Goal: Check status

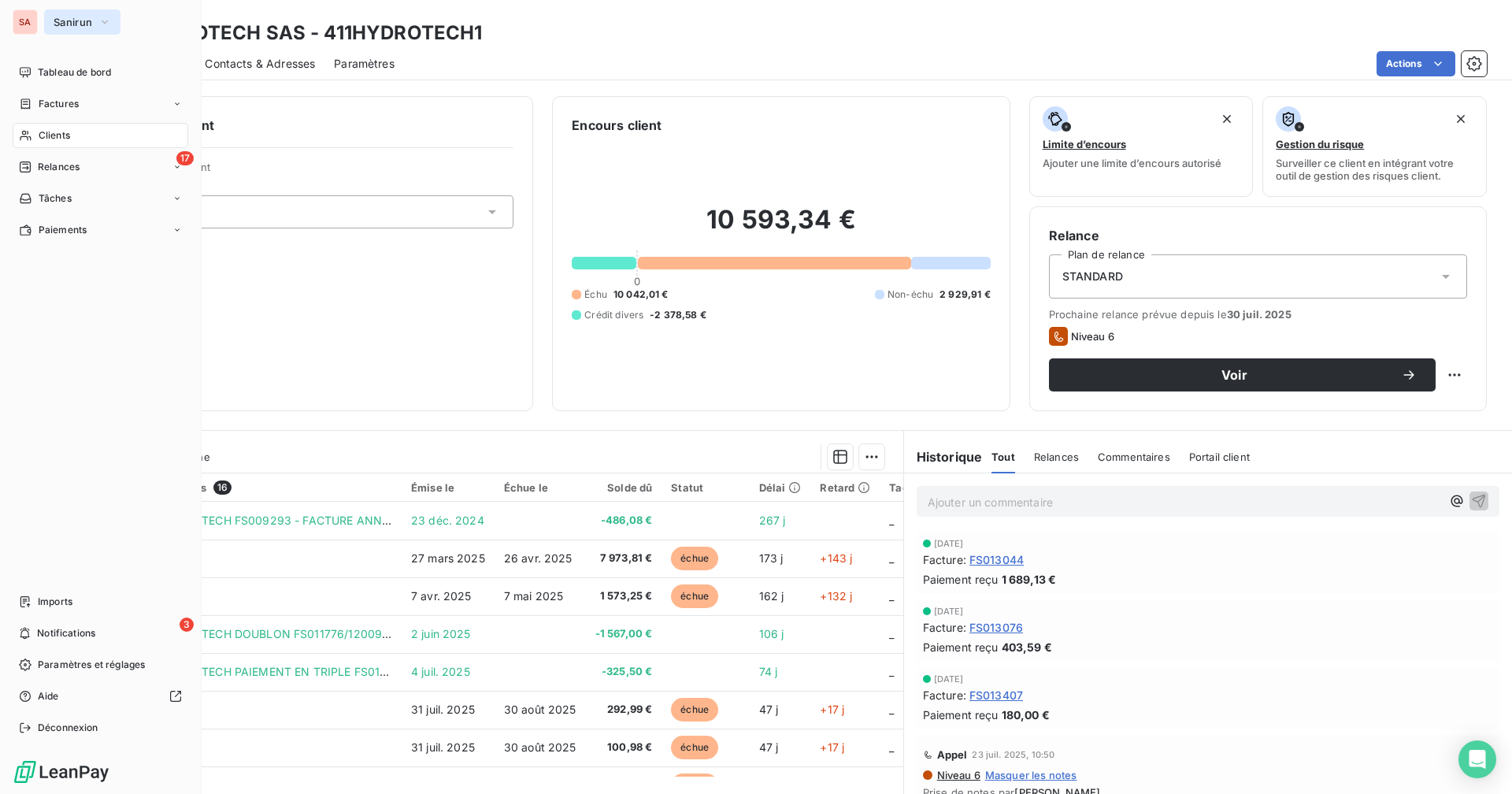
scroll to position [158, 0]
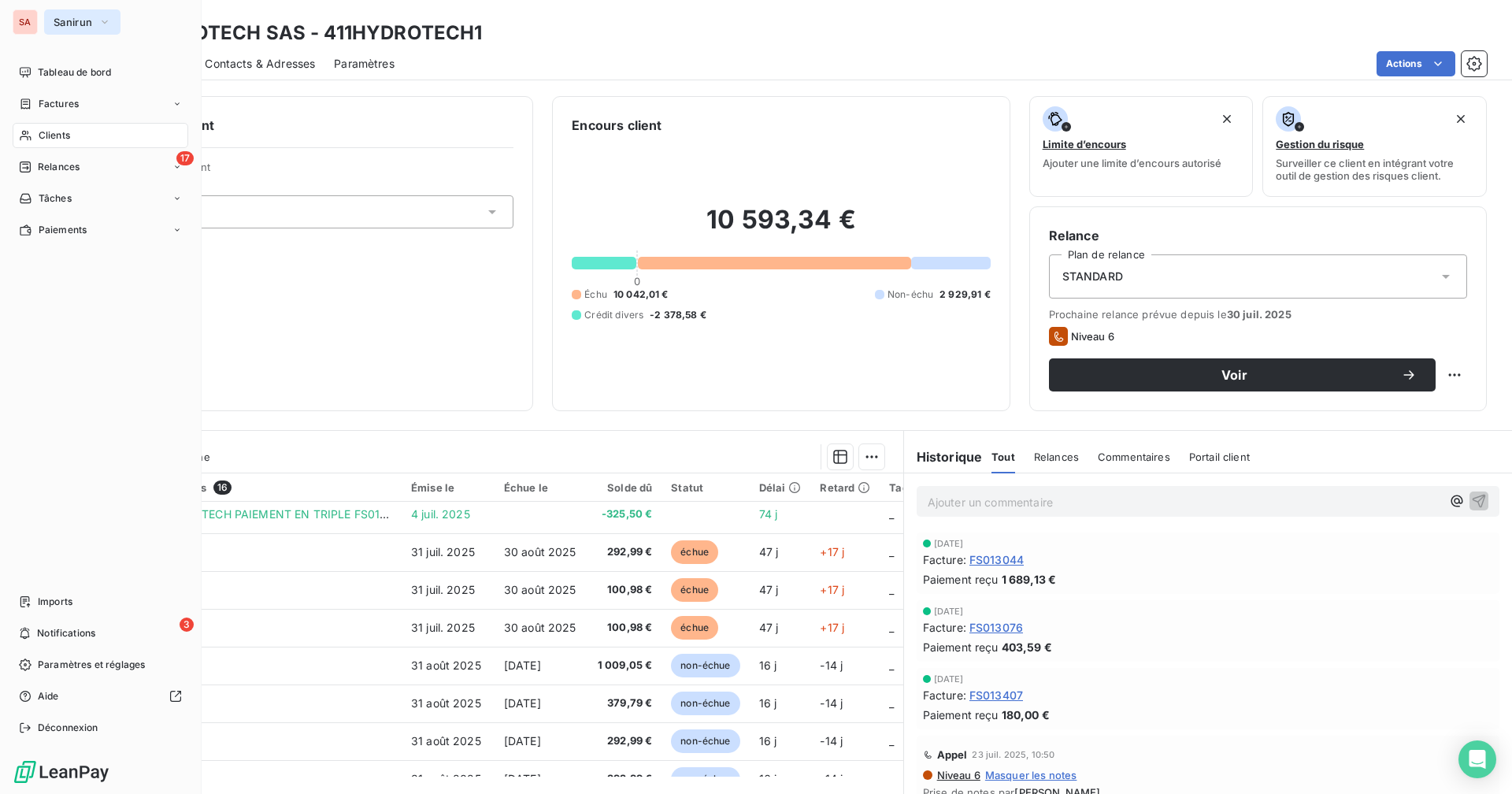
click at [63, 26] on span "Sanirun" at bounding box center [73, 22] width 38 height 12
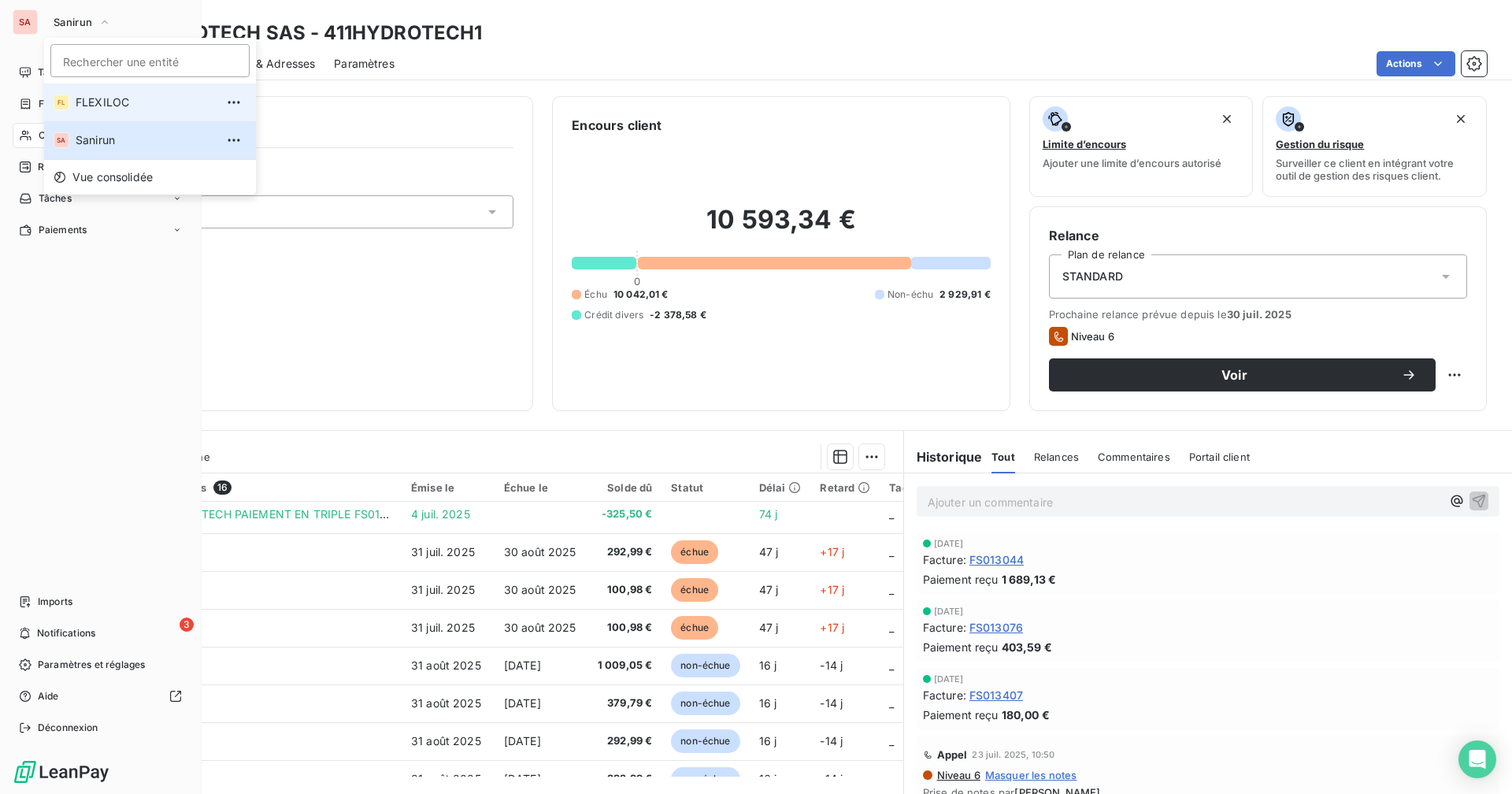
click at [85, 97] on span "FLEXILOC" at bounding box center [145, 103] width 139 height 16
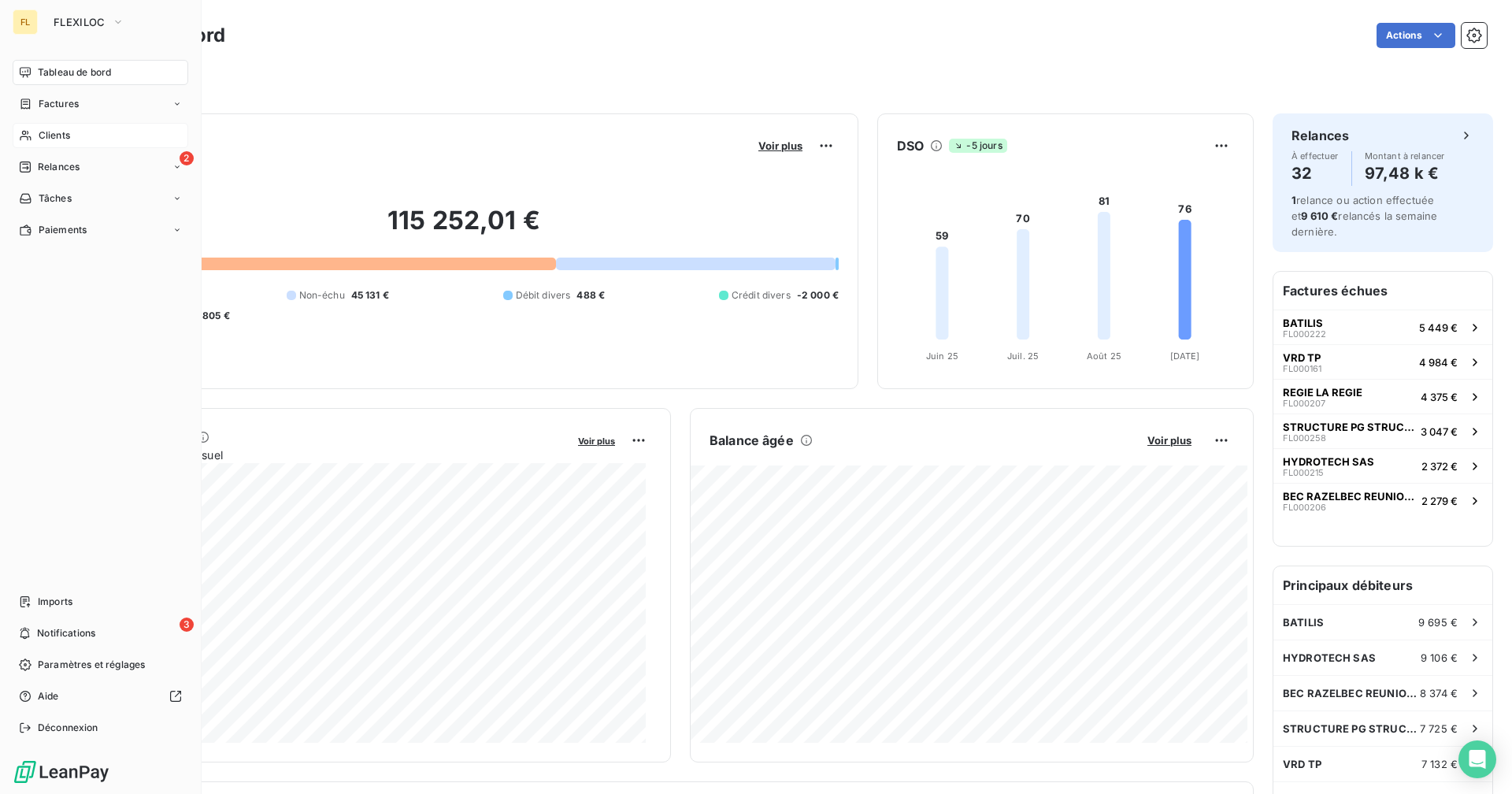
click at [31, 127] on div "Clients" at bounding box center [100, 135] width 176 height 25
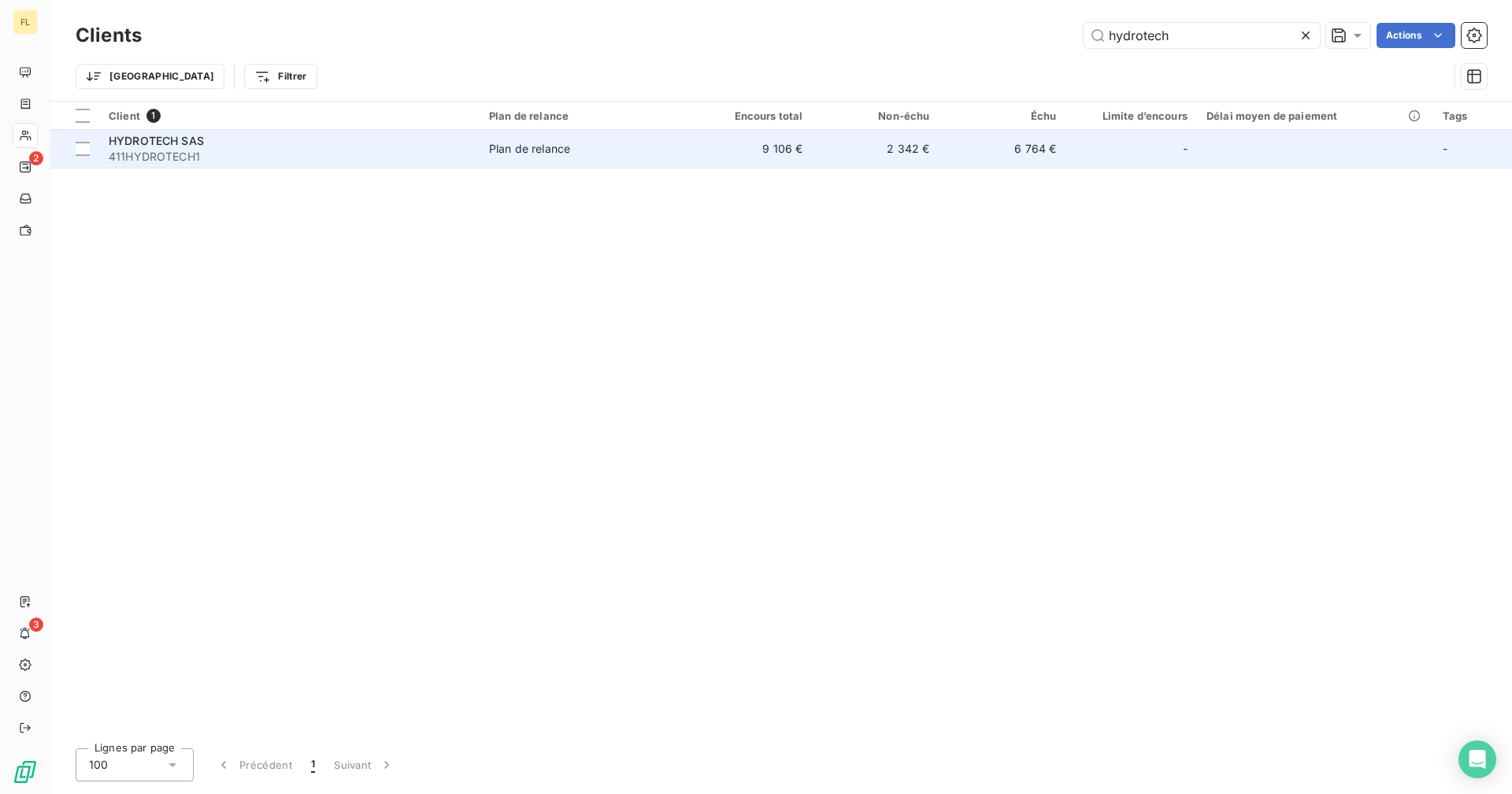
click at [767, 152] on td "9 106 €" at bounding box center [749, 148] width 127 height 37
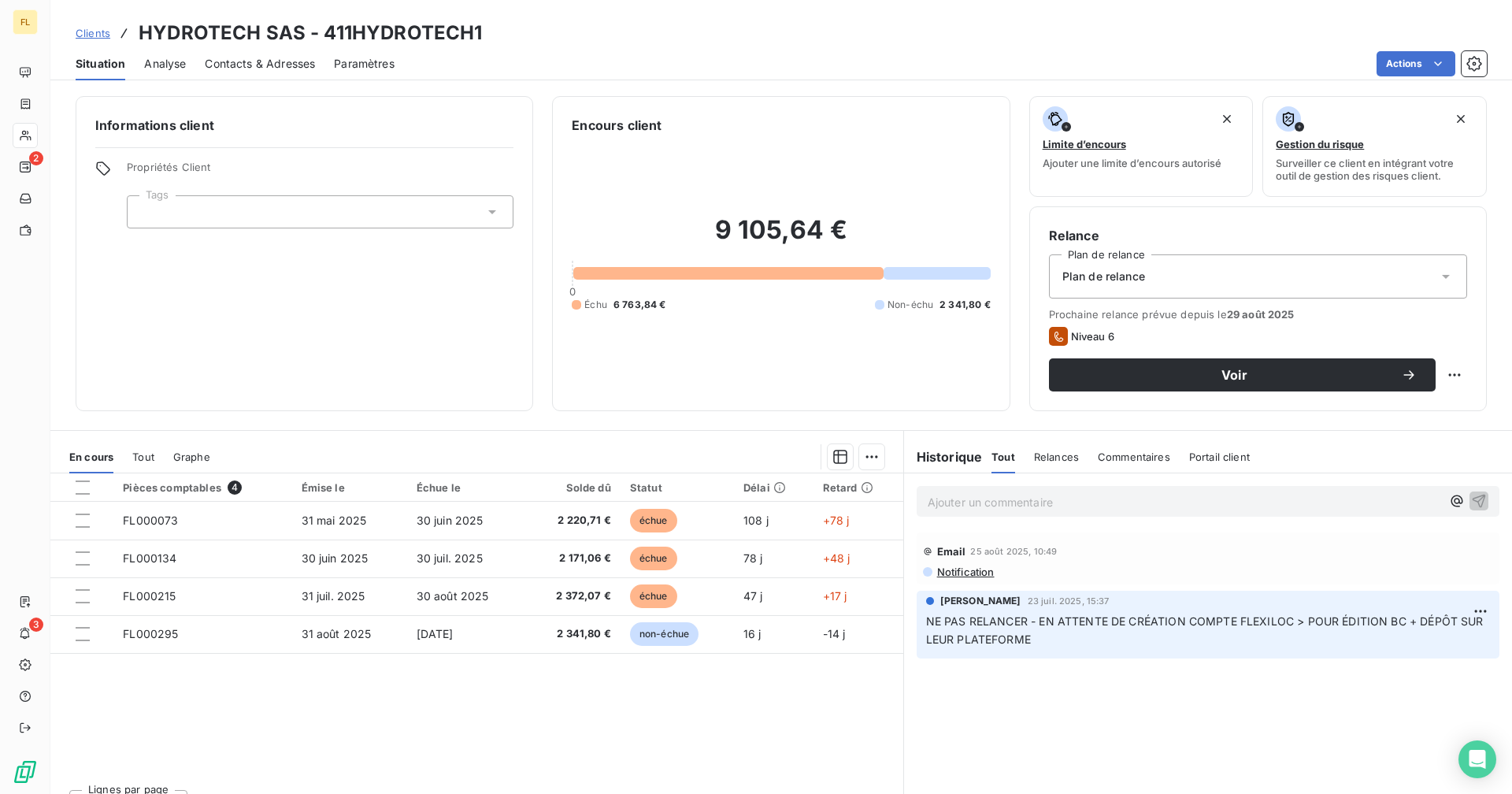
click at [1035, 503] on p "Ajouter un commentaire ﻿" at bounding box center [1185, 501] width 514 height 20
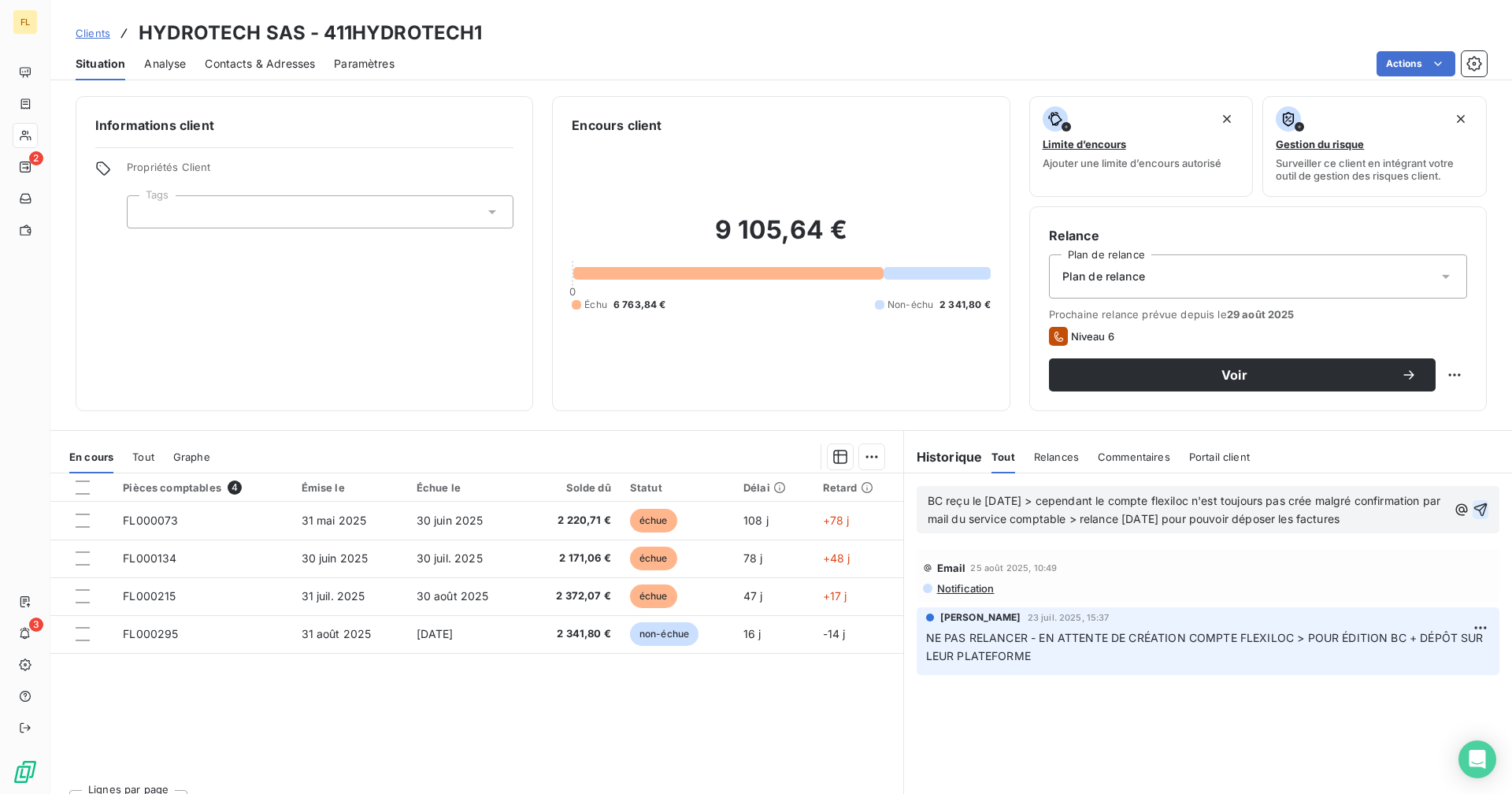
click at [1474, 516] on icon "button" at bounding box center [1480, 509] width 13 height 13
